Goal: Transaction & Acquisition: Obtain resource

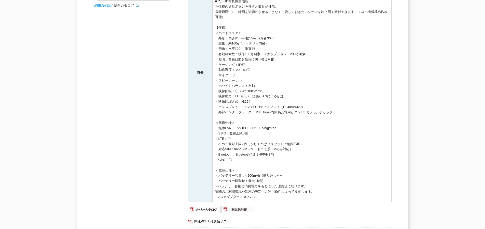
scroll to position [246, 0]
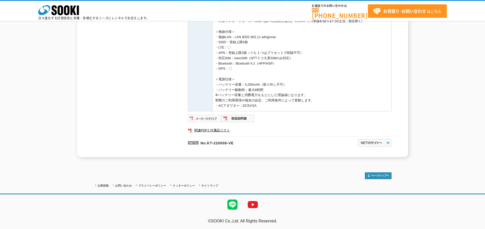
click at [204, 118] on img at bounding box center [204, 119] width 33 height 8
click at [239, 119] on img at bounding box center [237, 119] width 33 height 8
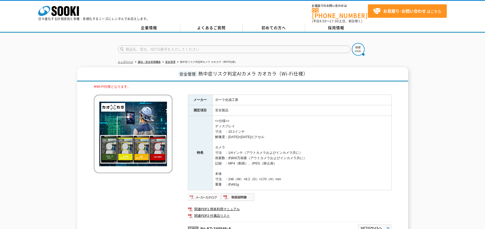
click at [202, 195] on img at bounding box center [204, 198] width 33 height 8
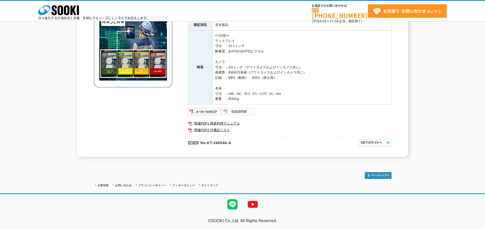
click at [237, 111] on img at bounding box center [237, 112] width 33 height 8
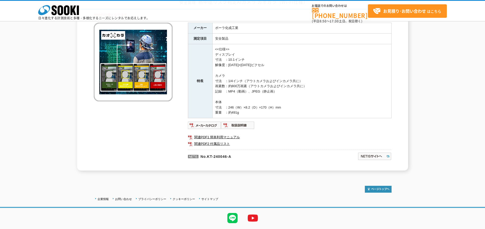
scroll to position [62, 0]
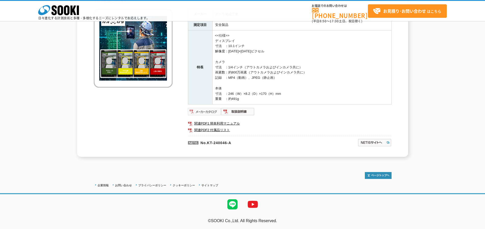
click at [211, 112] on img at bounding box center [204, 112] width 33 height 8
